Goal: Information Seeking & Learning: Learn about a topic

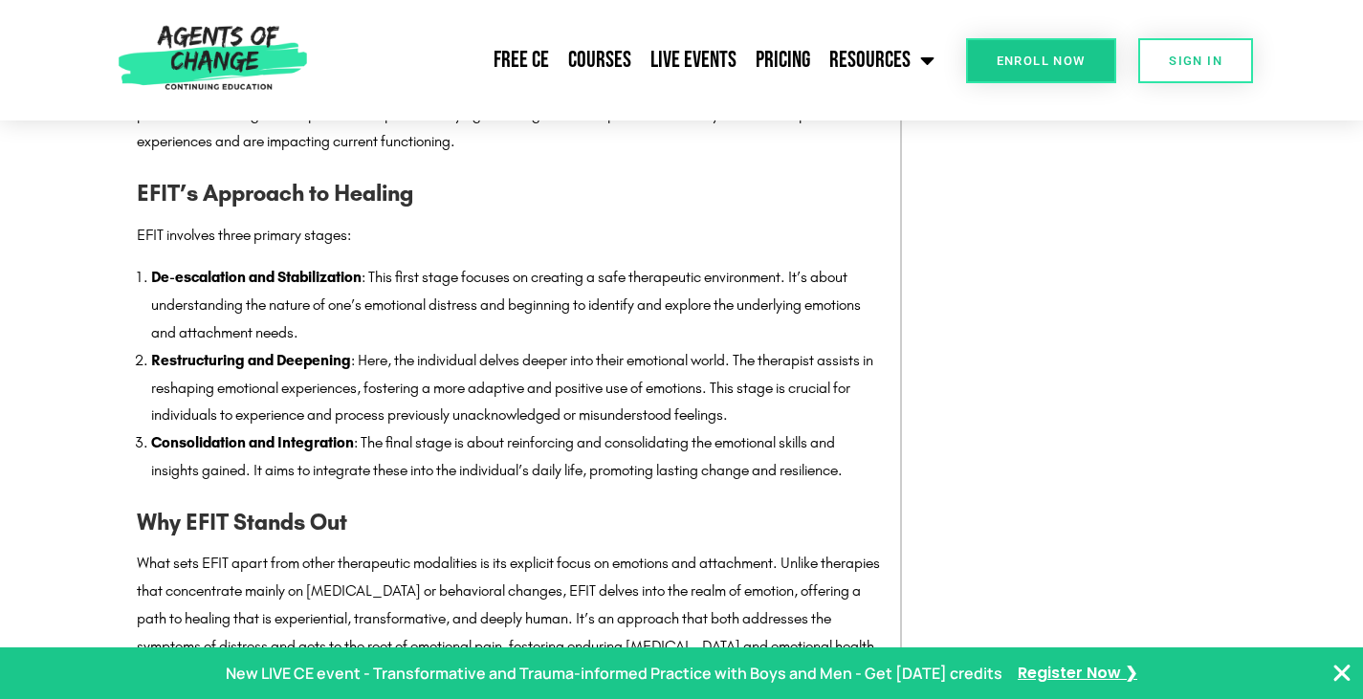
scroll to position [2582, 0]
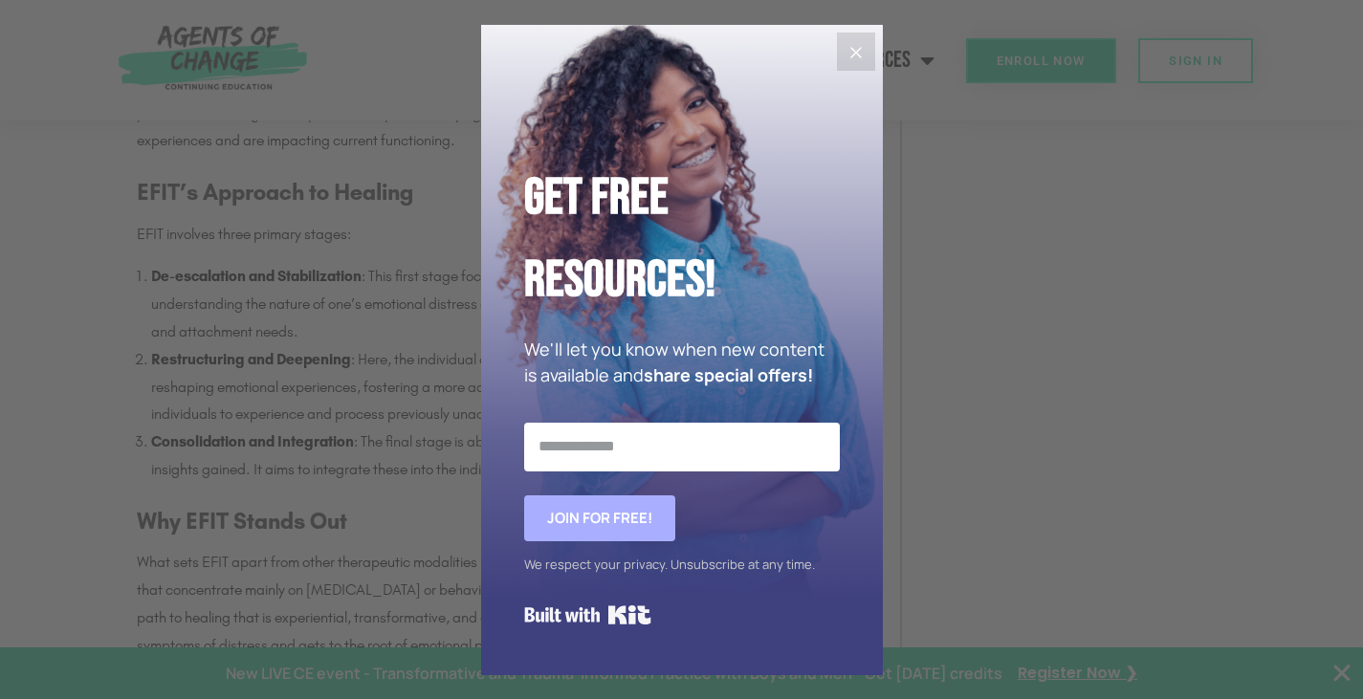
click at [865, 36] on button "Close" at bounding box center [856, 52] width 38 height 38
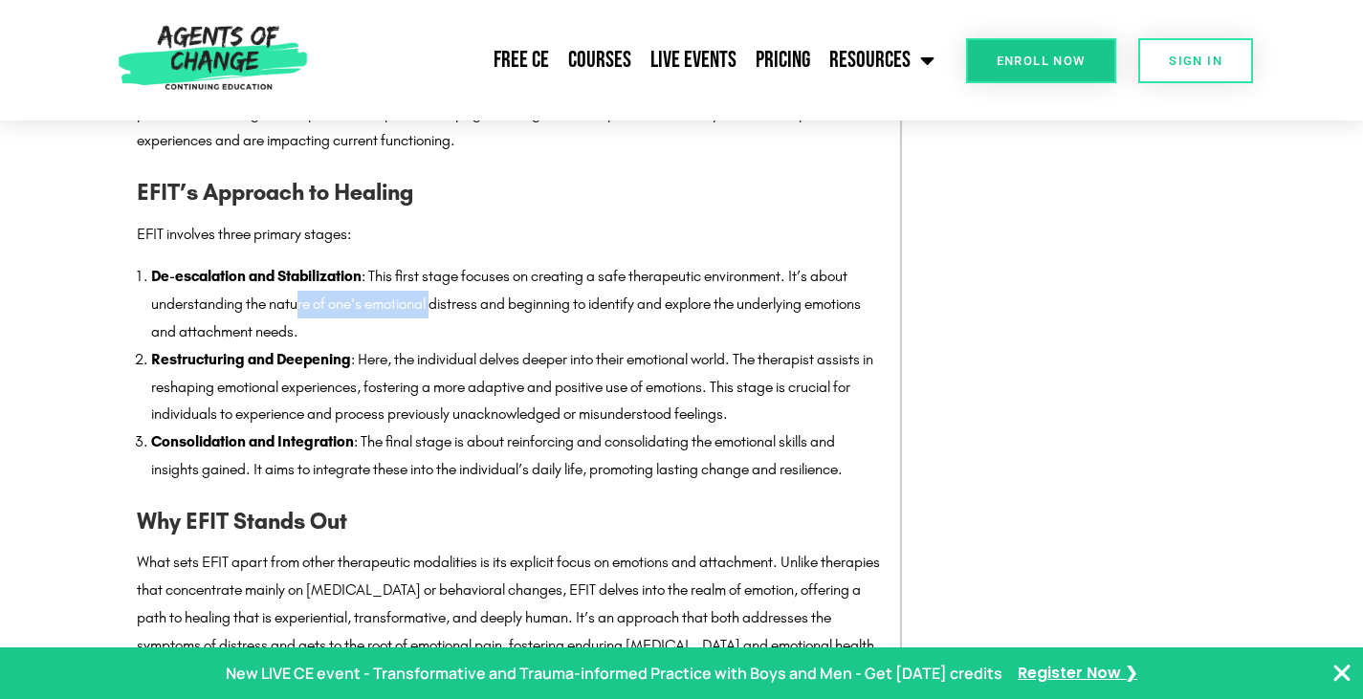
drag, startPoint x: 298, startPoint y: 294, endPoint x: 453, endPoint y: 308, distance: 155.6
click at [443, 306] on li "De-escalation and Stabilization : This first stage focuses on creating a safe t…" at bounding box center [516, 304] width 730 height 82
click at [507, 324] on li "De-escalation and Stabilization : This first stage focuses on creating a safe t…" at bounding box center [516, 304] width 730 height 82
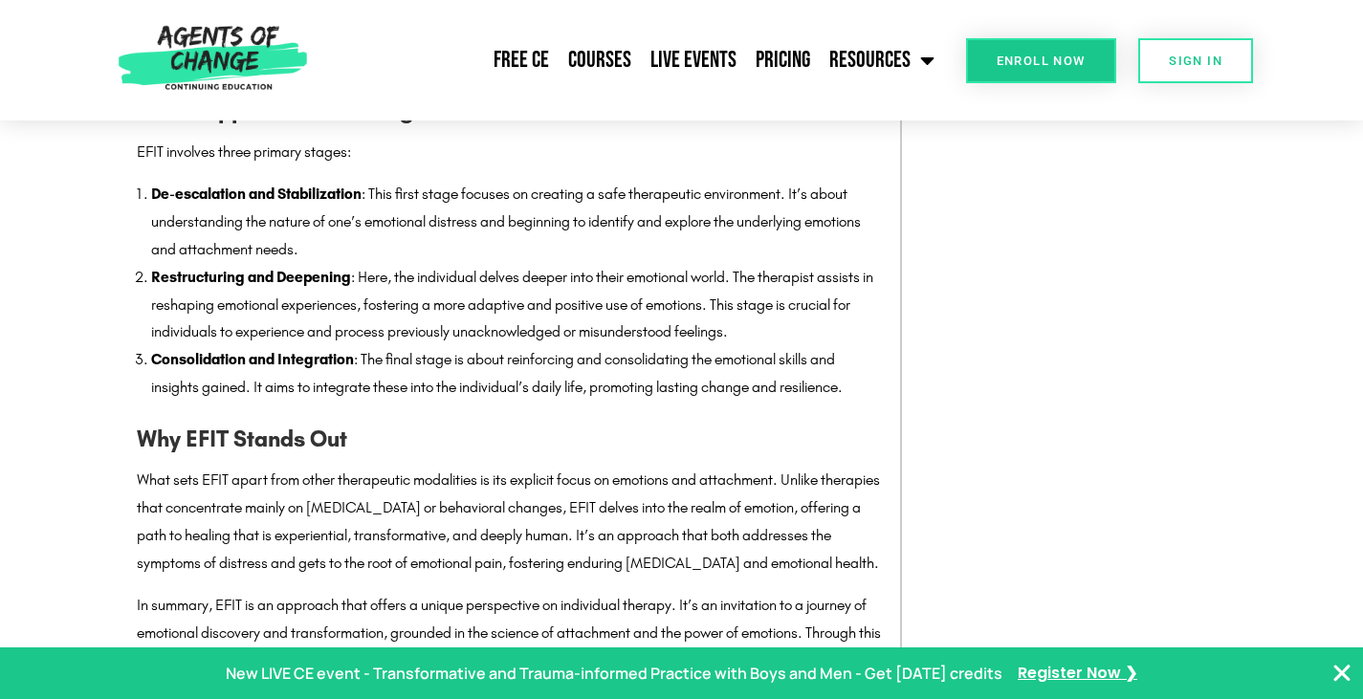
scroll to position [2773, 0]
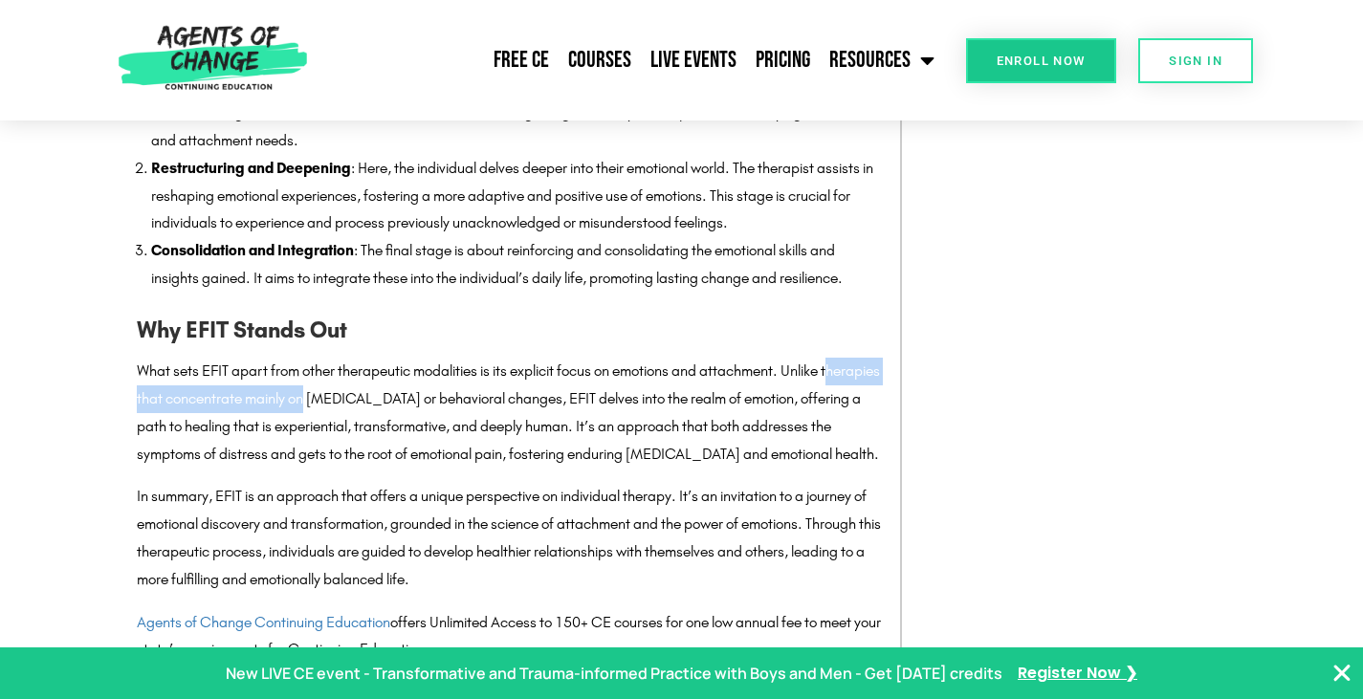
drag, startPoint x: 143, startPoint y: 403, endPoint x: 401, endPoint y: 401, distance: 257.3
click at [373, 398] on p "What sets EFIT apart from other therapeutic modalities is its explicit focus on…" at bounding box center [509, 413] width 744 height 110
click at [474, 420] on p "What sets EFIT apart from other therapeutic modalities is its explicit focus on…" at bounding box center [509, 413] width 744 height 110
drag, startPoint x: 299, startPoint y: 396, endPoint x: 523, endPoint y: 393, distance: 223.8
click at [481, 393] on p "What sets EFIT apart from other therapeutic modalities is its explicit focus on…" at bounding box center [509, 413] width 744 height 110
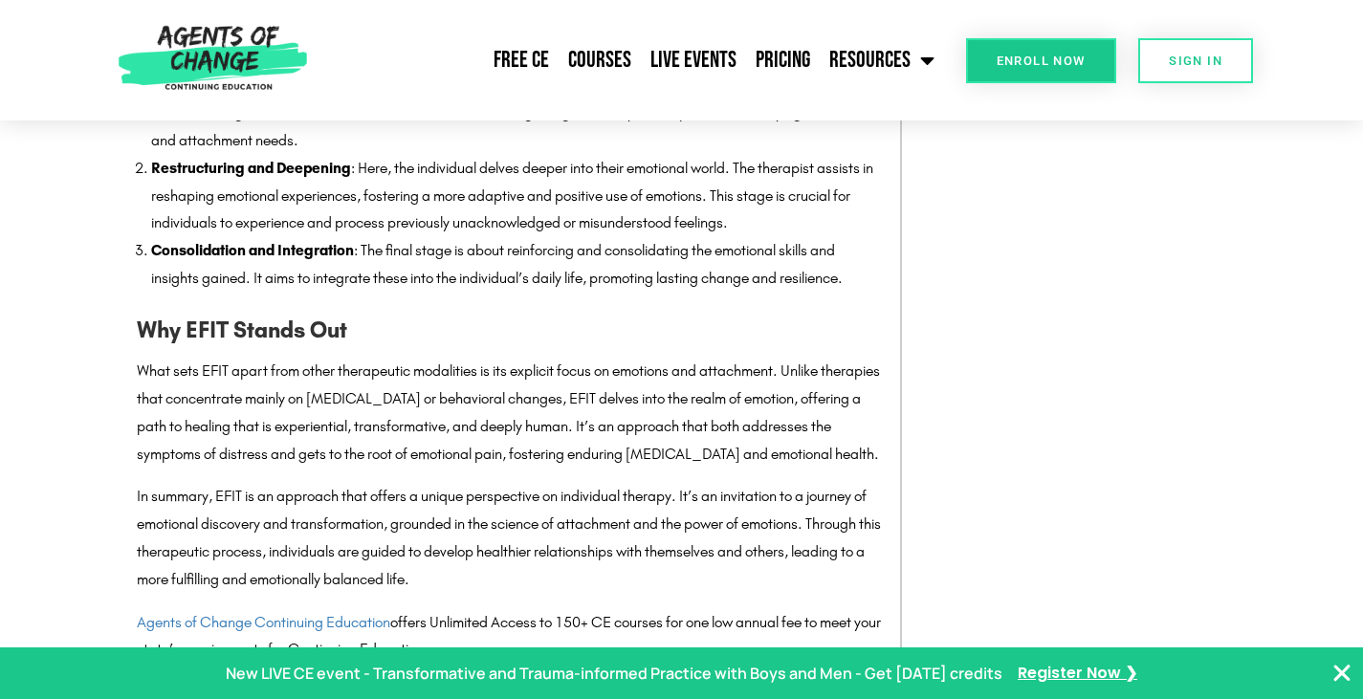
click at [585, 394] on p "What sets EFIT apart from other therapeutic modalities is its explicit focus on…" at bounding box center [509, 413] width 744 height 110
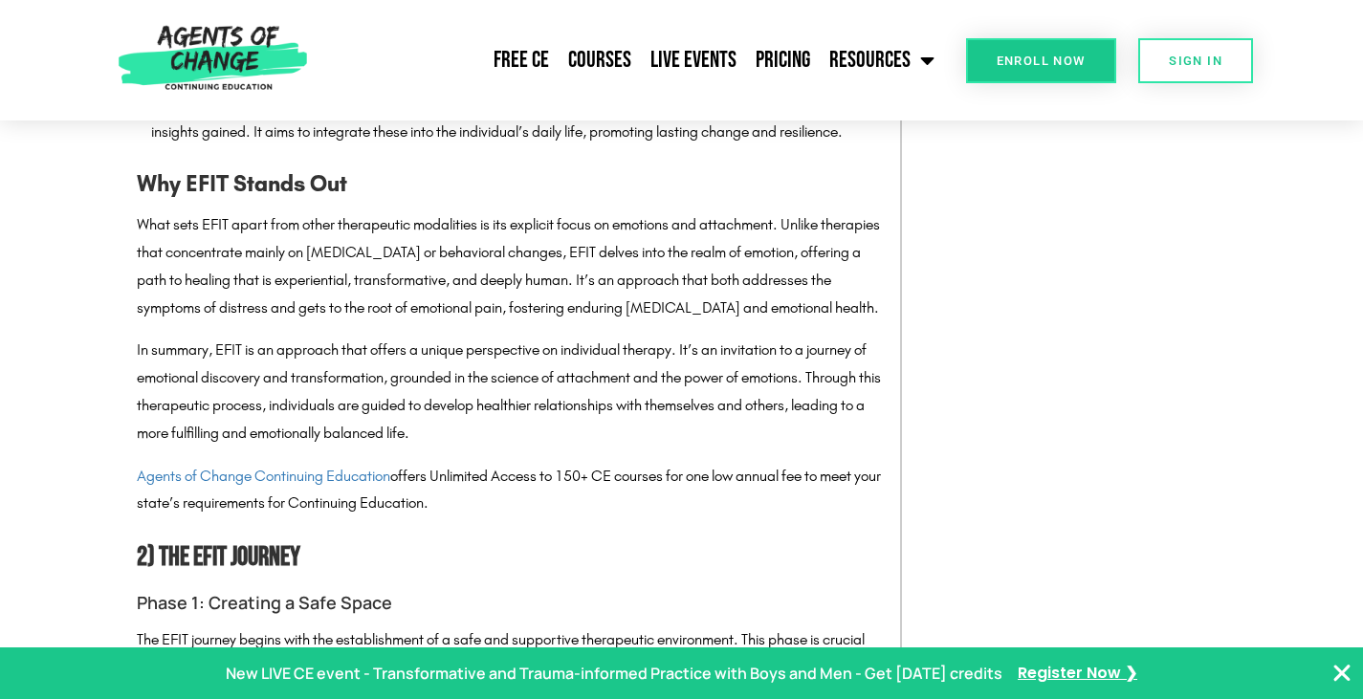
scroll to position [2965, 0]
